Goal: Task Accomplishment & Management: Manage account settings

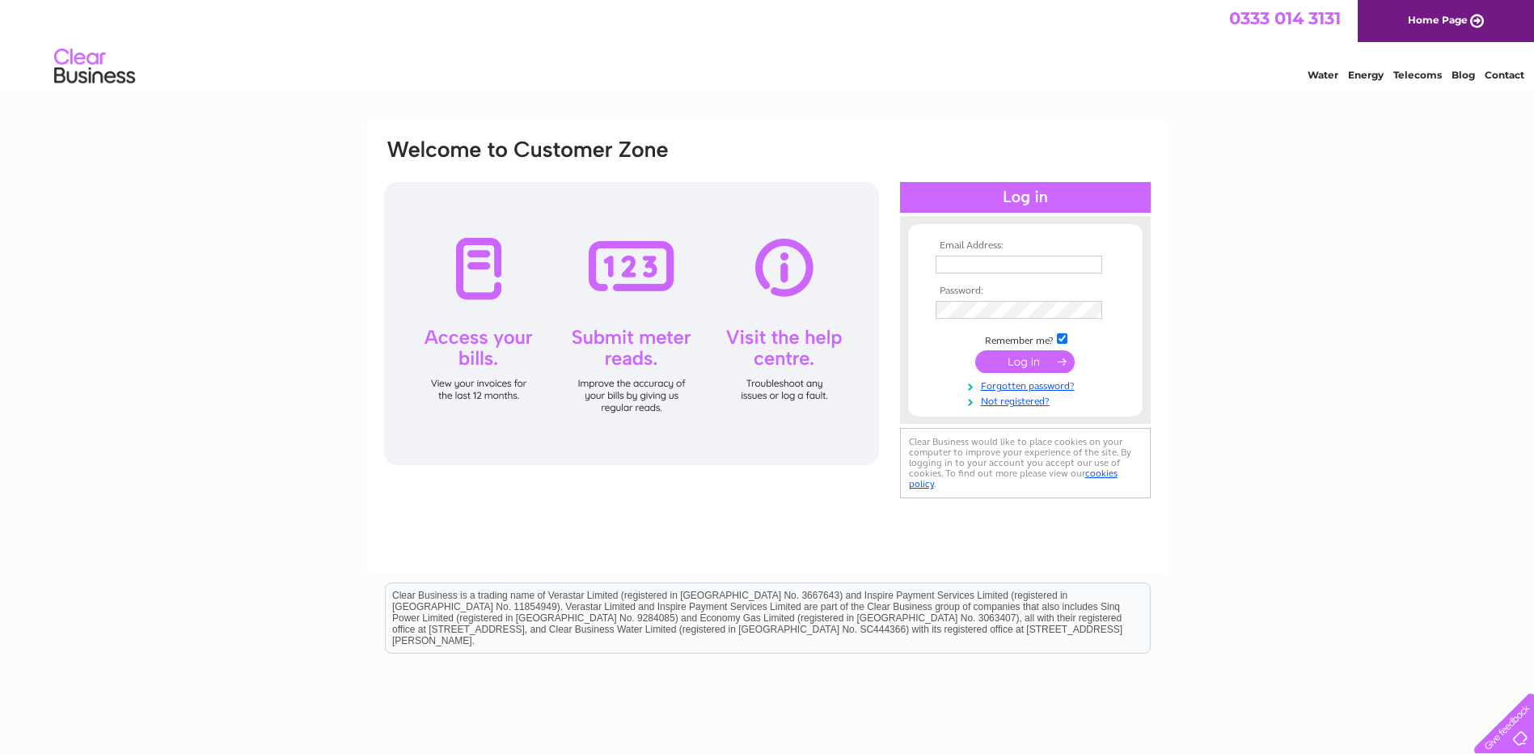
click at [967, 266] on input "text" at bounding box center [1019, 265] width 167 height 18
click at [1356, 505] on div "Email Address: Password:" at bounding box center [767, 486] width 1534 height 730
click at [1022, 386] on link "Forgotten password?" at bounding box center [1028, 384] width 184 height 15
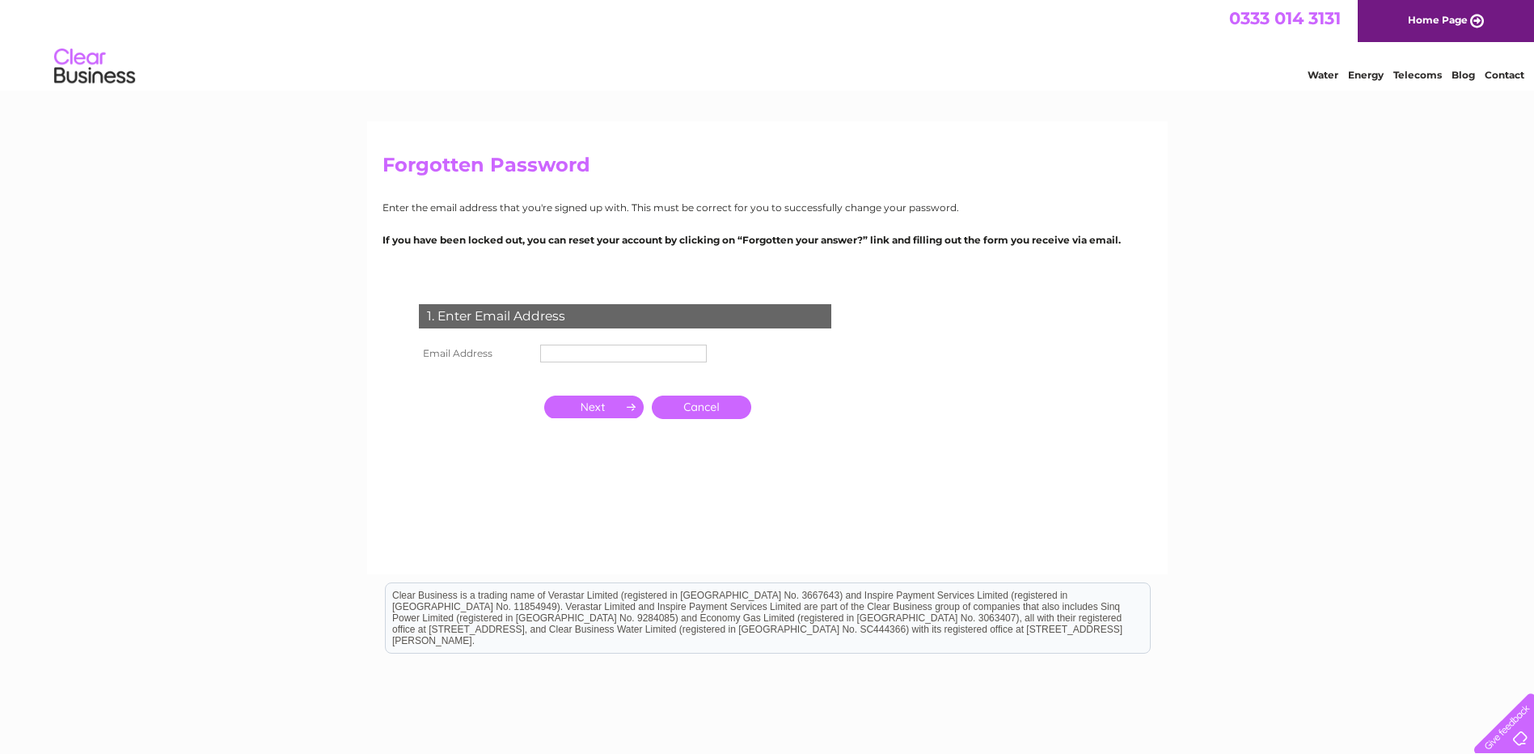
click at [576, 349] on input "text" at bounding box center [623, 354] width 167 height 18
type input "[EMAIL_ADDRESS][DOMAIN_NAME]"
click at [595, 405] on input "button" at bounding box center [593, 407] width 99 height 23
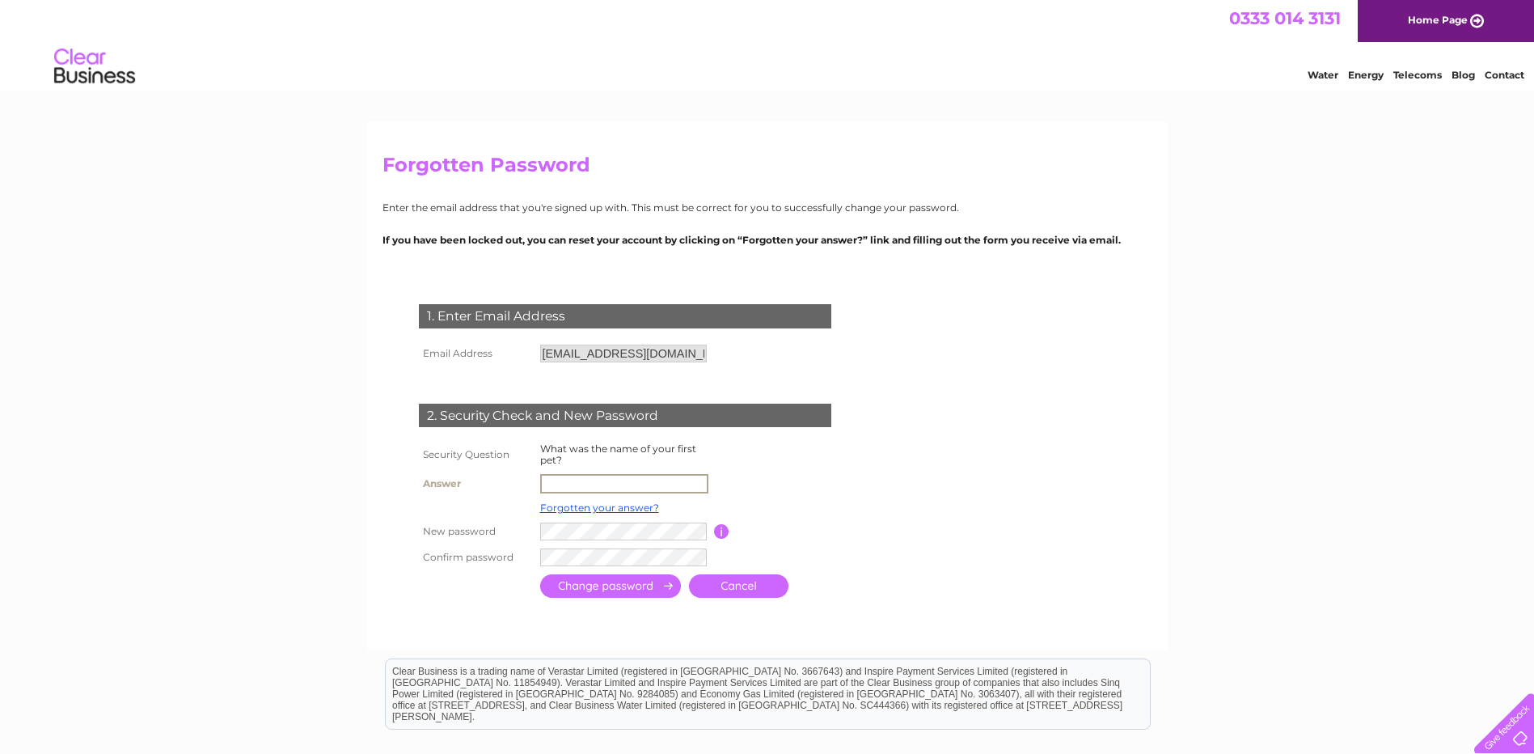
click at [563, 483] on input "text" at bounding box center [624, 483] width 168 height 19
click at [609, 484] on input "text" at bounding box center [624, 483] width 168 height 19
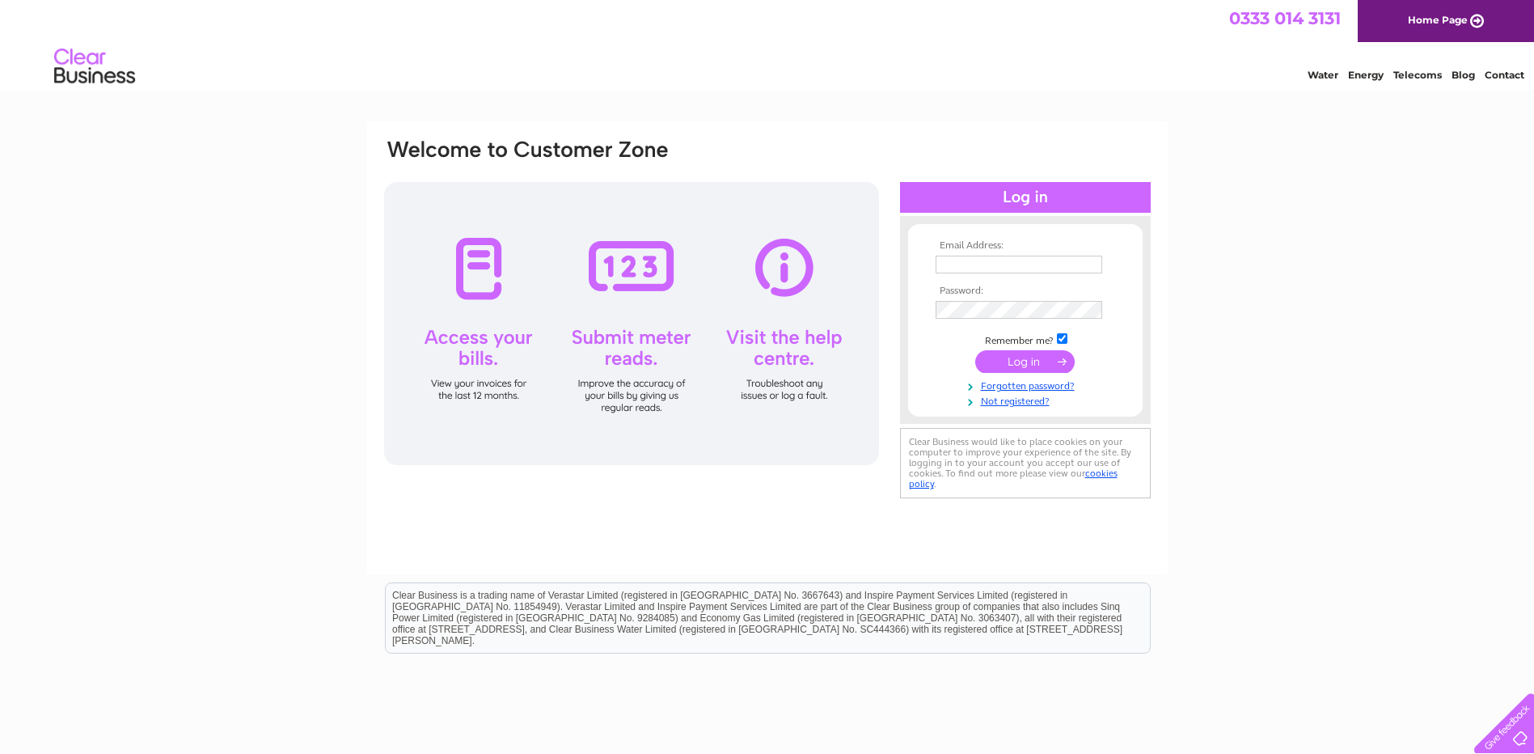
click at [957, 267] on input "text" at bounding box center [1019, 265] width 167 height 18
type input "accounts@skillspeoplegroup.com"
click at [1022, 366] on input "submit" at bounding box center [1025, 363] width 99 height 23
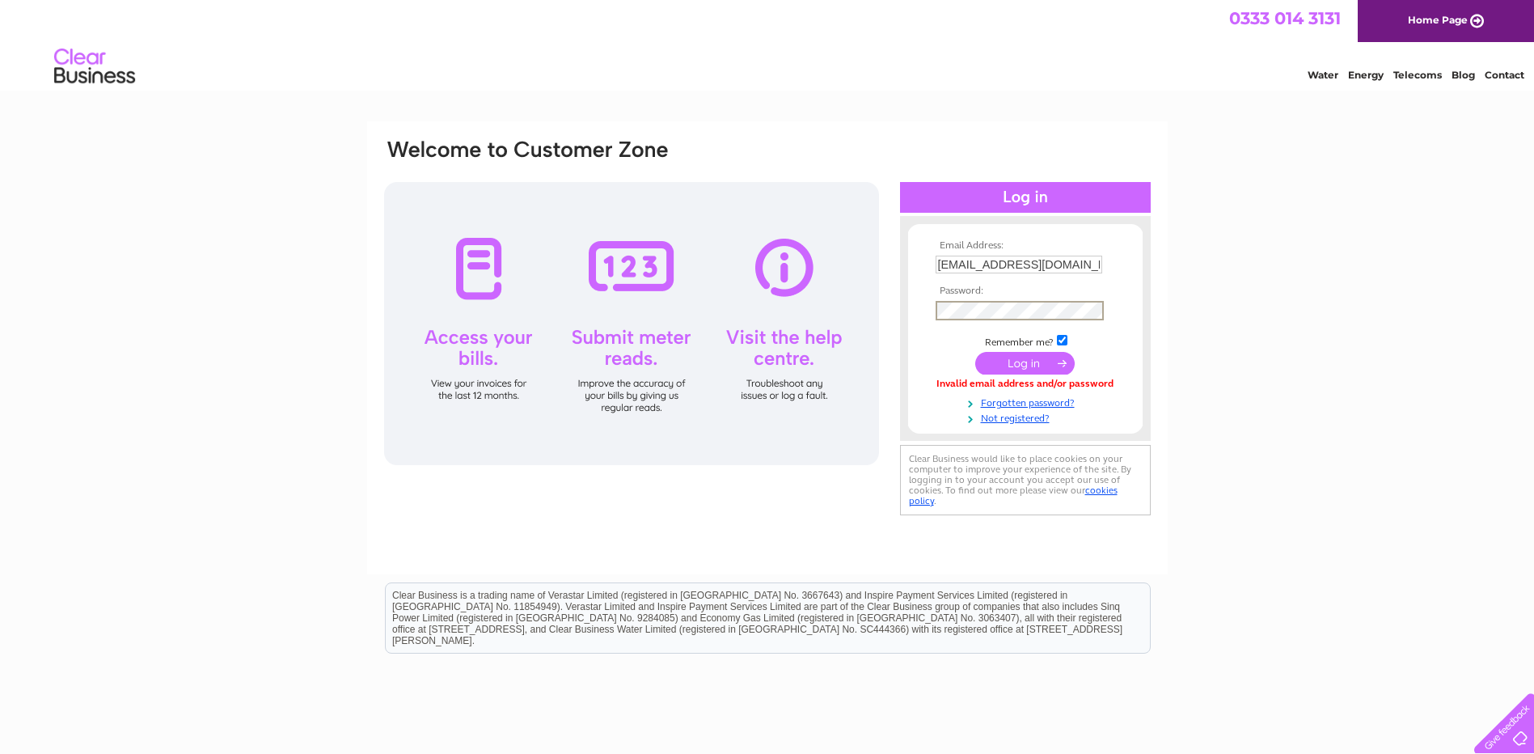
click at [1025, 364] on input "submit" at bounding box center [1025, 363] width 99 height 23
